Goal: Communication & Community: Answer question/provide support

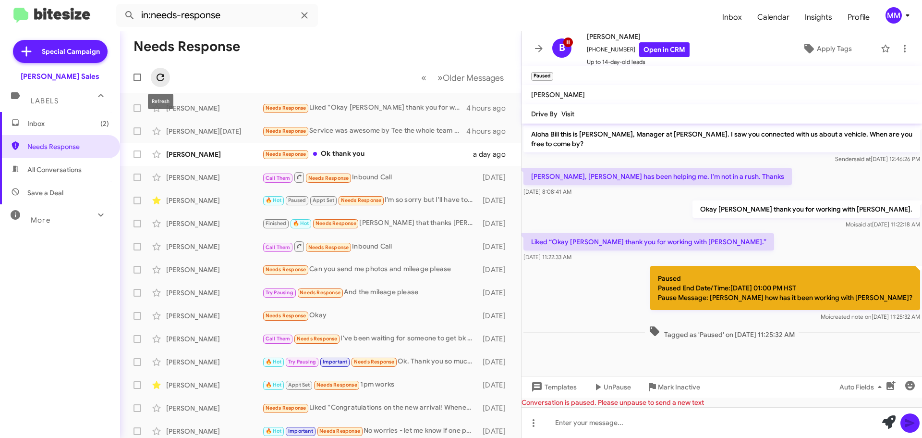
click at [161, 79] on icon at bounding box center [161, 78] width 12 height 12
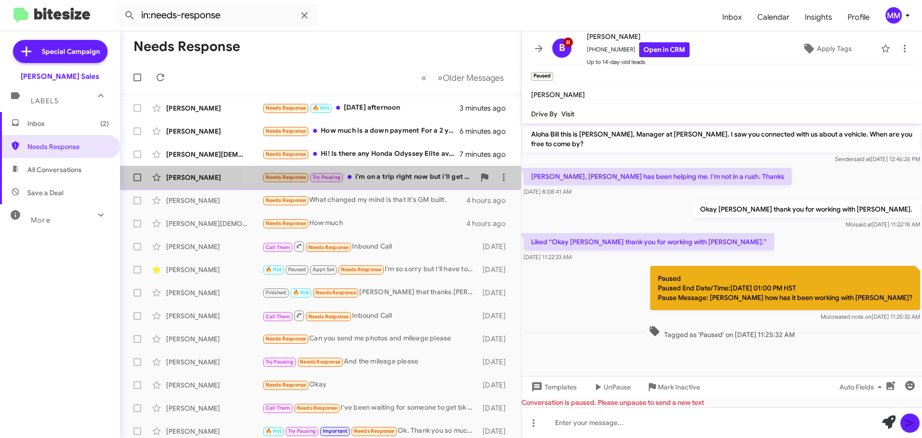
click at [387, 176] on div "Needs Response Try Pausing i'm on a trip right now but i'll get back to you whe…" at bounding box center [368, 176] width 213 height 11
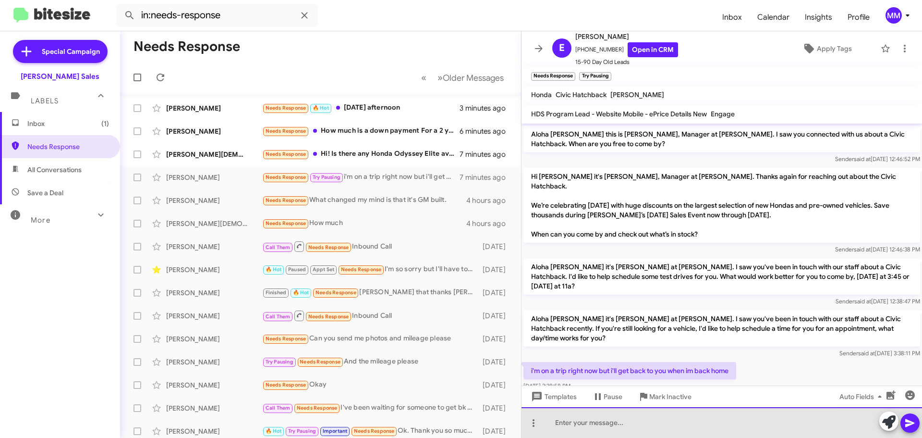
click at [576, 415] on div at bounding box center [722, 422] width 401 height 31
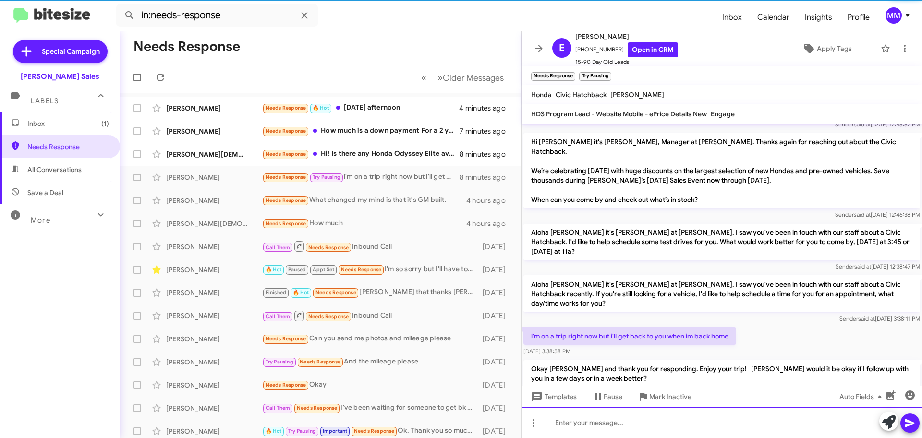
scroll to position [35, 0]
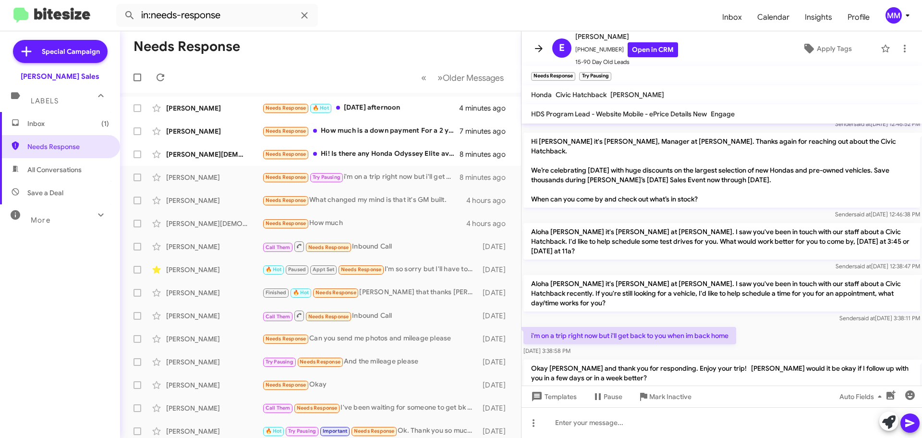
click at [539, 47] on icon at bounding box center [539, 49] width 12 height 12
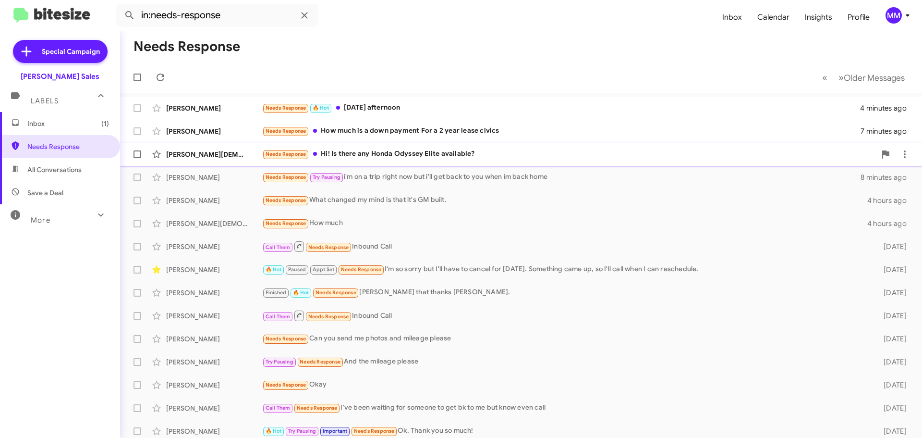
click at [412, 152] on div "Needs Response Hi! Is there any Honda Odyssey Elite available?" at bounding box center [569, 153] width 614 height 11
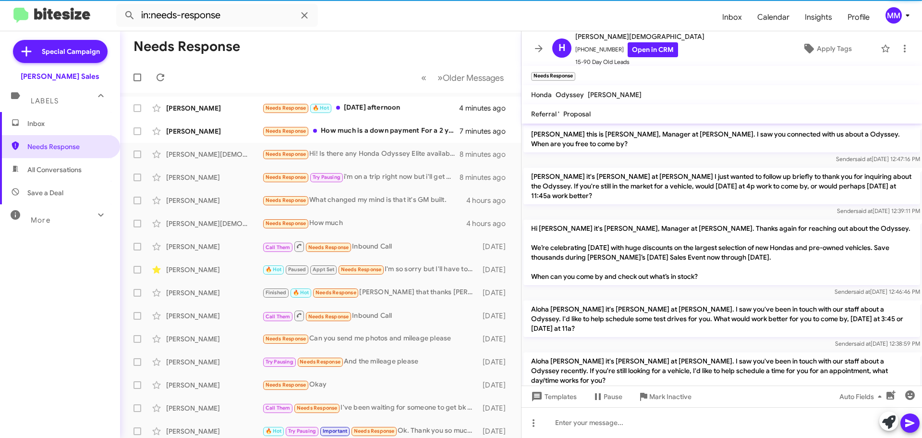
scroll to position [25, 0]
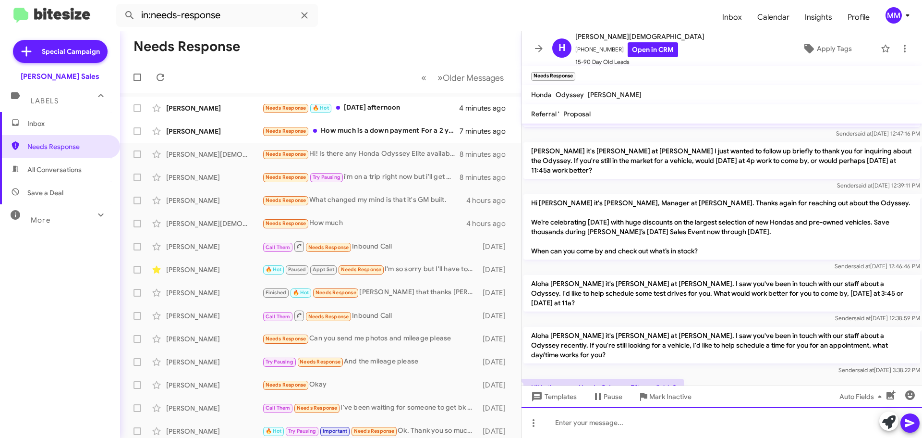
drag, startPoint x: 594, startPoint y: 425, endPoint x: 587, endPoint y: 418, distance: 9.2
click at [588, 425] on div at bounding box center [722, 422] width 401 height 31
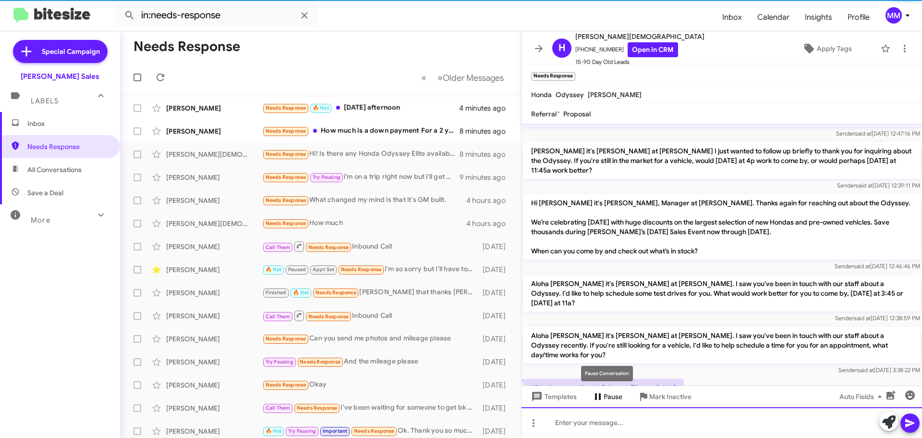
scroll to position [80, 0]
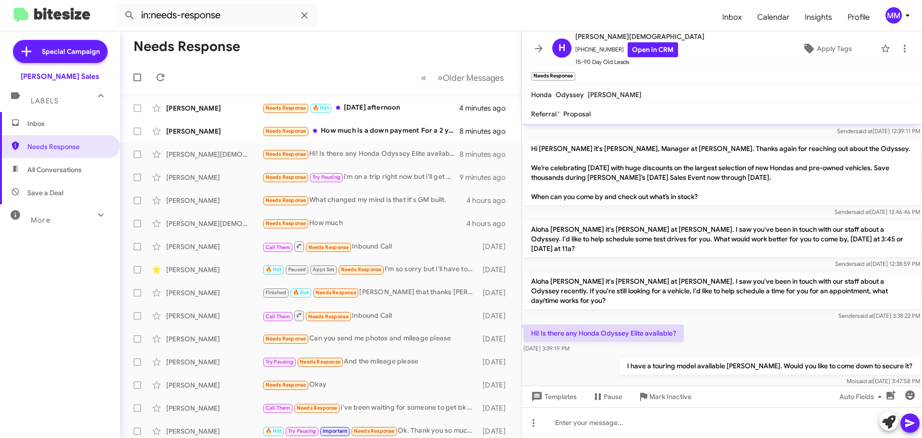
click at [538, 50] on icon at bounding box center [539, 49] width 12 height 12
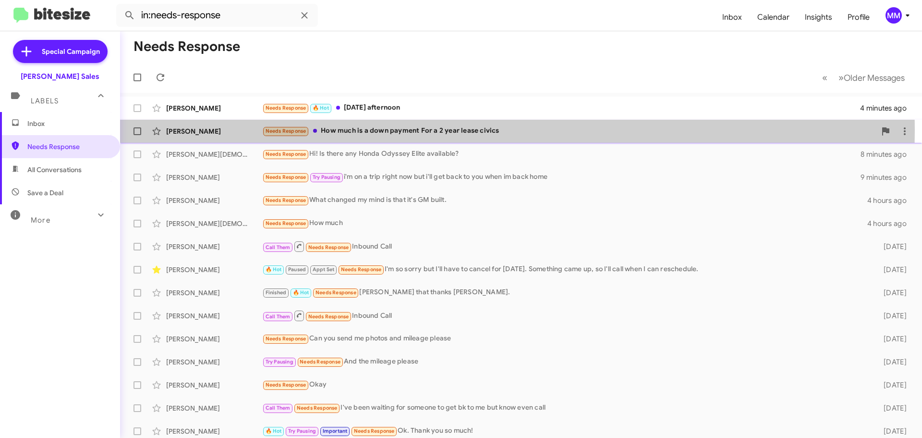
click at [363, 130] on div "Needs Response How much is a down payment For a 2 year lease civics" at bounding box center [569, 130] width 614 height 11
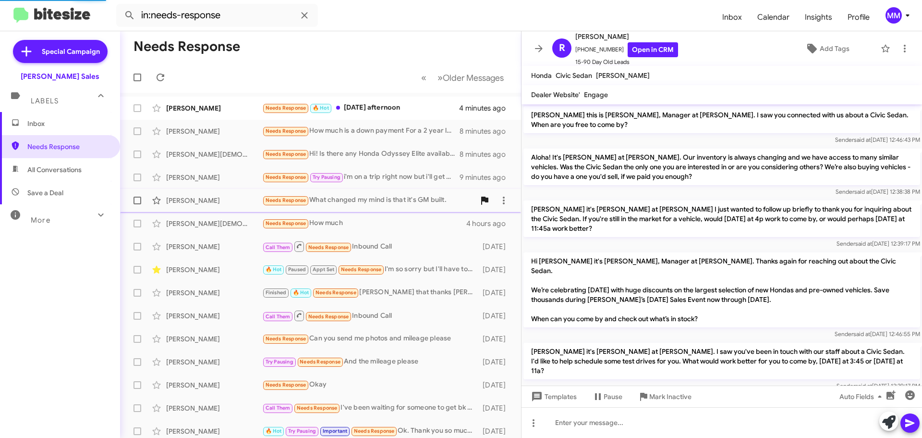
scroll to position [89, 0]
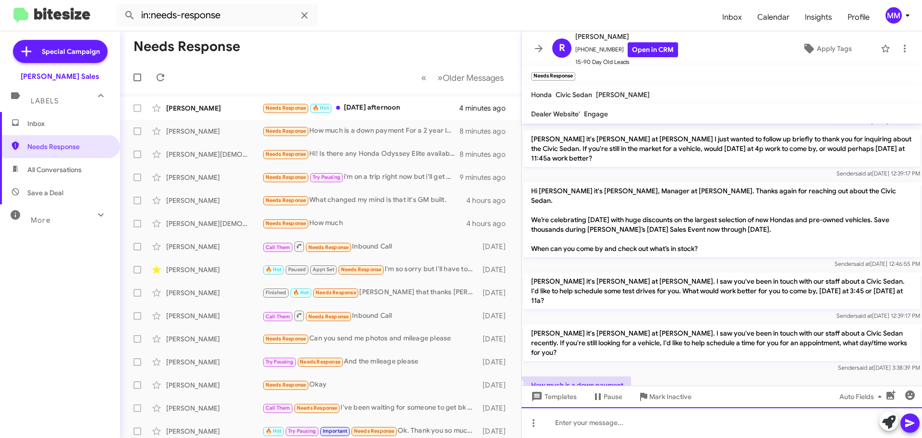
click at [573, 419] on div at bounding box center [722, 422] width 401 height 31
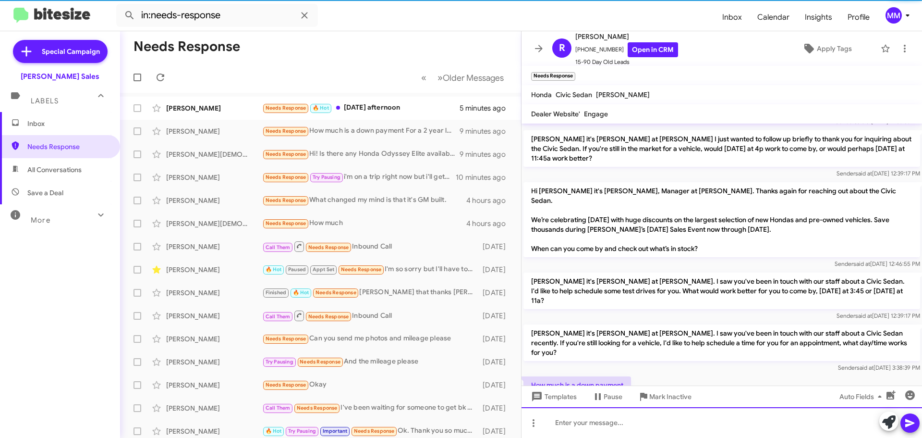
scroll to position [0, 0]
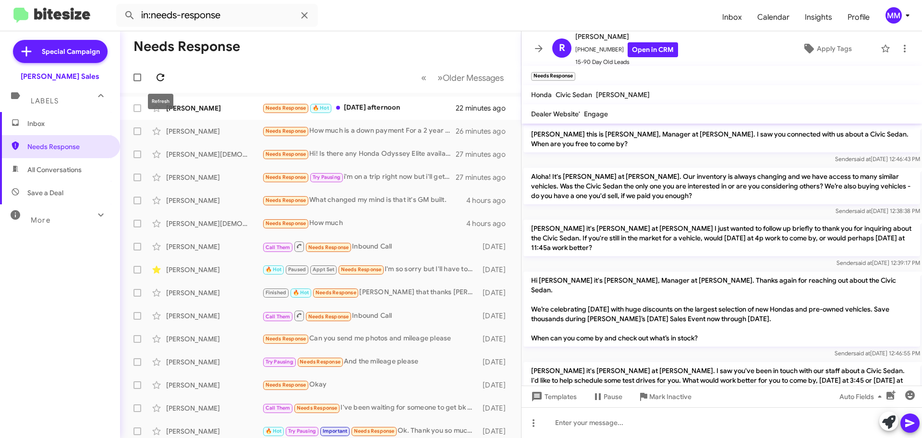
click at [160, 79] on icon at bounding box center [161, 78] width 12 height 12
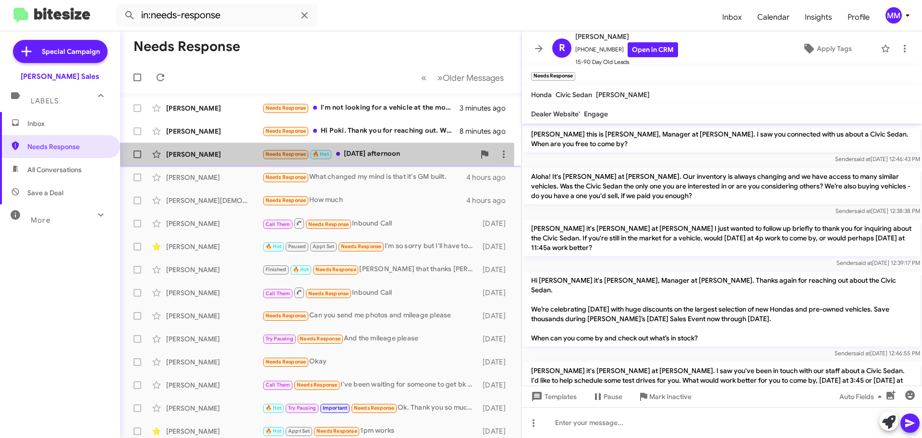
click at [199, 155] on div "[PERSON_NAME]" at bounding box center [214, 154] width 96 height 10
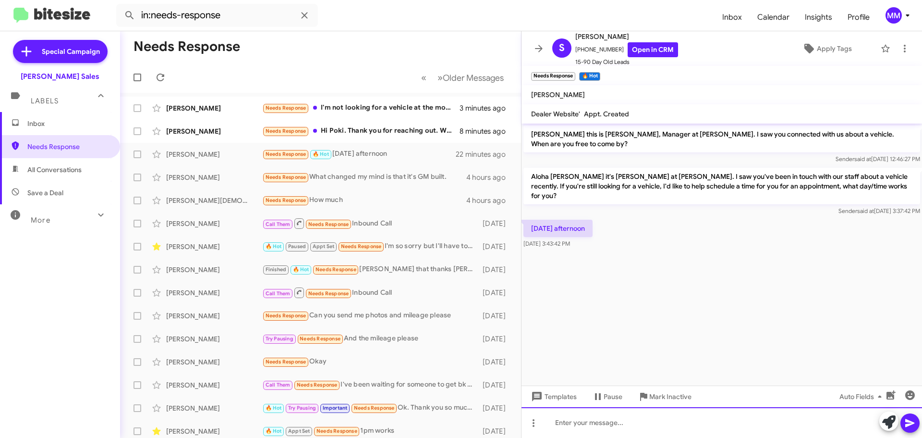
click at [571, 422] on div at bounding box center [722, 422] width 401 height 31
